Goal: Transaction & Acquisition: Purchase product/service

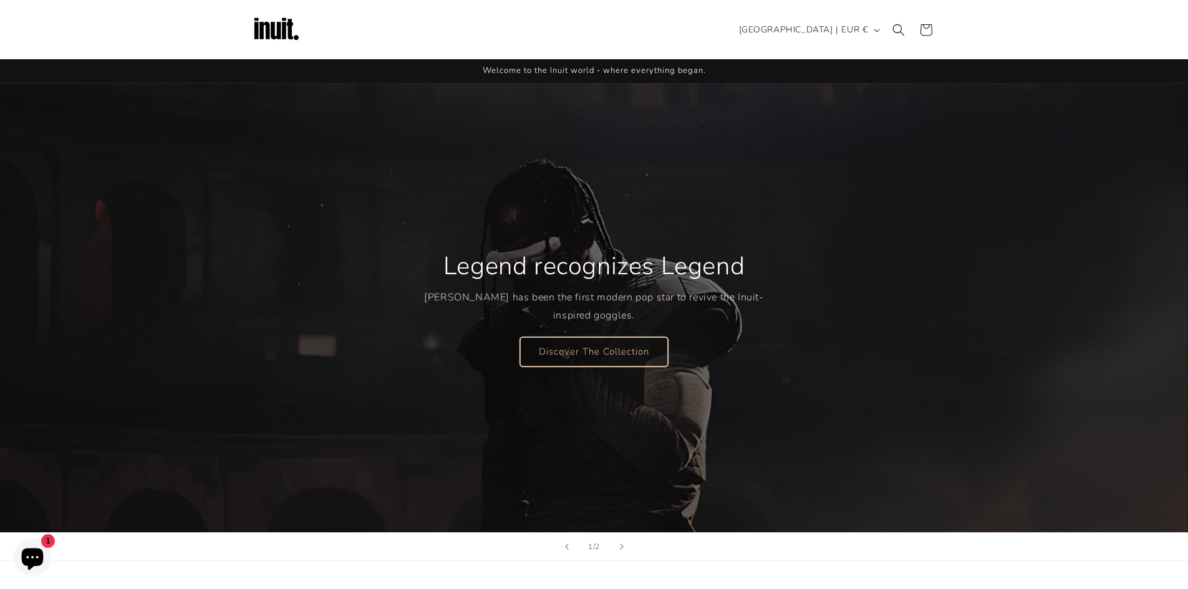
click at [587, 352] on link "Discover The Collection" at bounding box center [594, 351] width 148 height 29
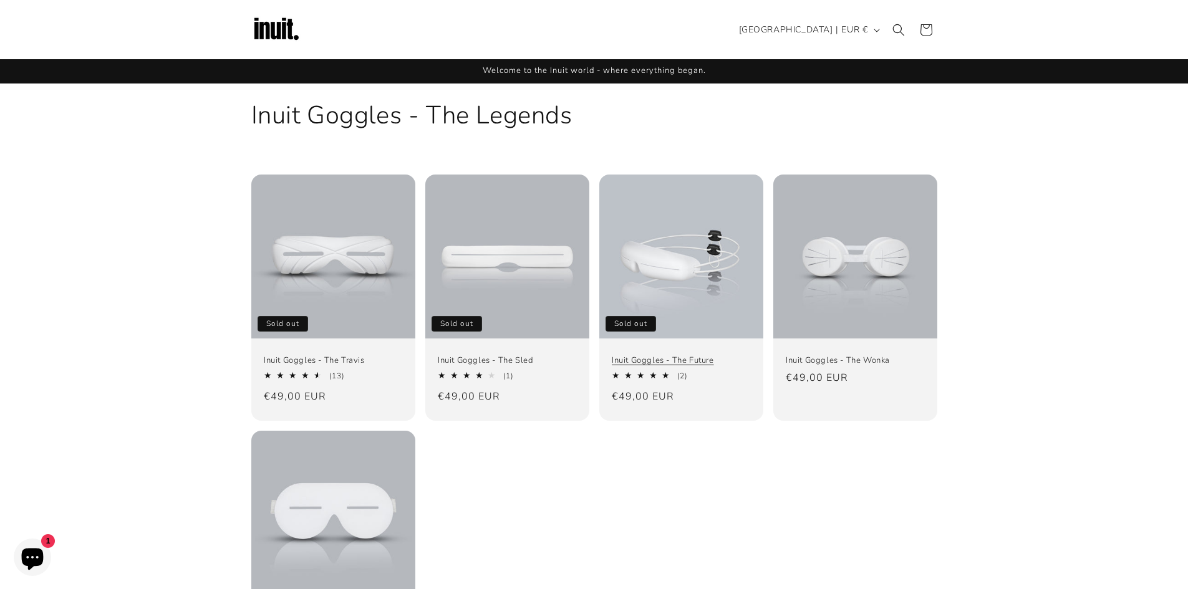
click at [676, 356] on link "Inuit Goggles - The Future" at bounding box center [681, 361] width 139 height 11
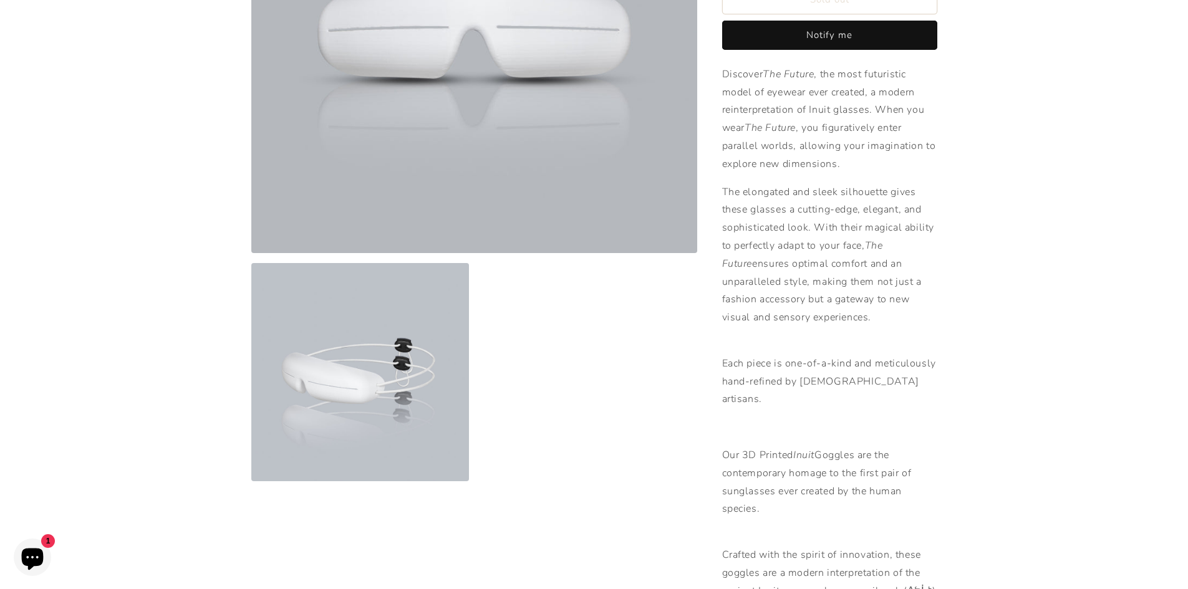
scroll to position [312, 0]
